Goal: Task Accomplishment & Management: Use online tool/utility

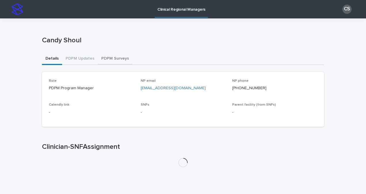
click at [109, 59] on button "PDPM Surveys" at bounding box center [115, 59] width 34 height 12
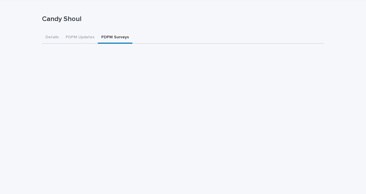
scroll to position [29, 0]
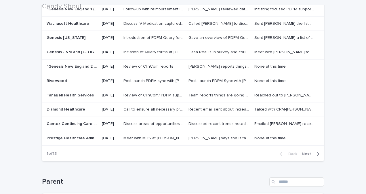
scroll to position [148, 0]
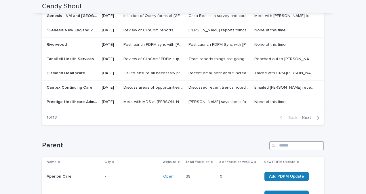
click at [293, 146] on input "Search" at bounding box center [296, 145] width 55 height 9
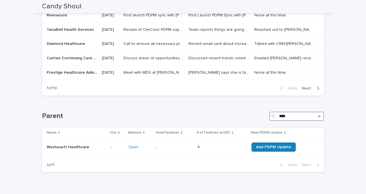
scroll to position [179, 0]
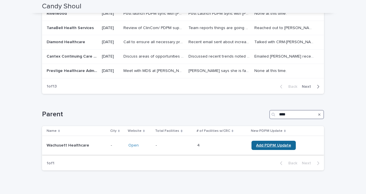
type input "****"
click at [273, 148] on link "Add PDPM Update" at bounding box center [273, 145] width 44 height 9
